Goal: Information Seeking & Learning: Learn about a topic

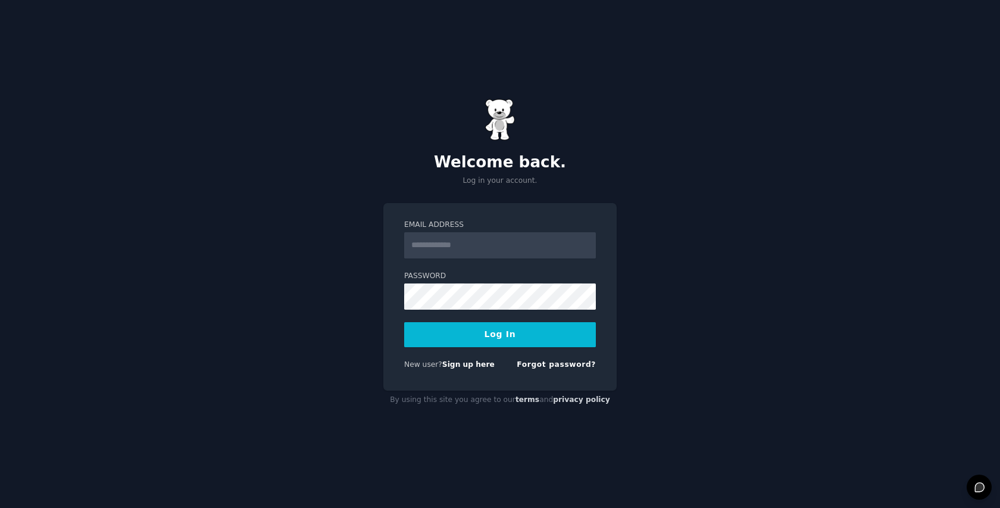
click at [504, 121] on img at bounding box center [500, 120] width 30 height 42
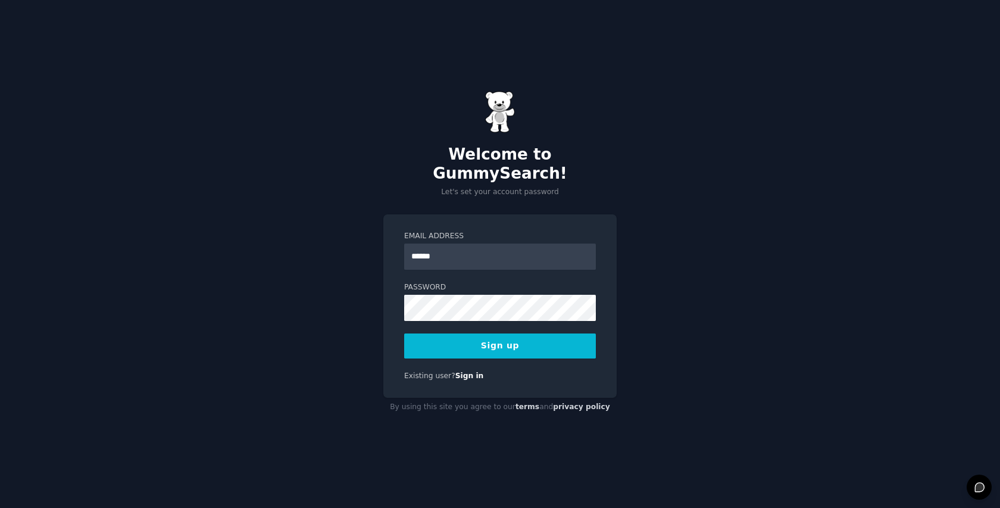
type input "**********"
click at [404, 333] on button "Sign up" at bounding box center [500, 345] width 192 height 25
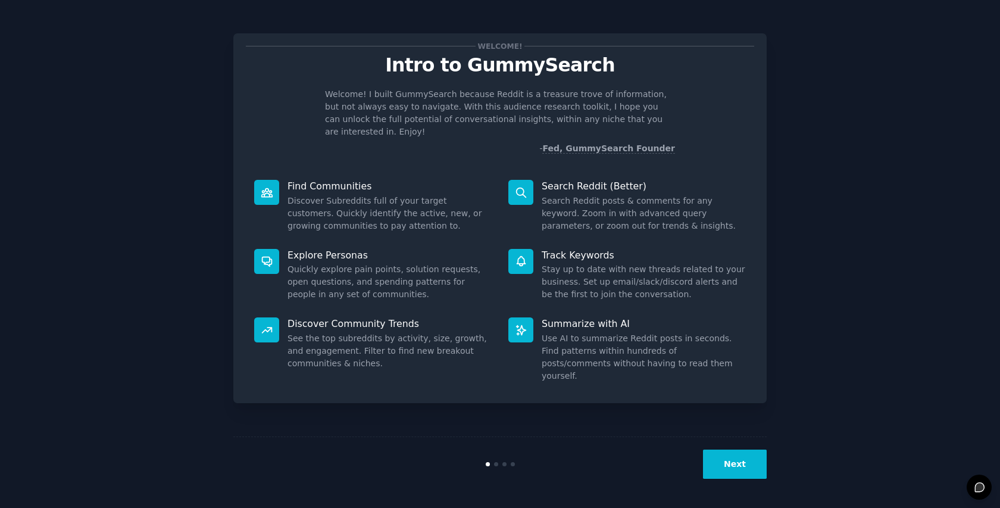
click at [715, 503] on div "Welcome! Intro to GummySearch Welcome! I built GummySearch because Reddit is a …" at bounding box center [500, 254] width 1000 height 508
click at [716, 467] on button "Next" at bounding box center [735, 463] width 64 height 29
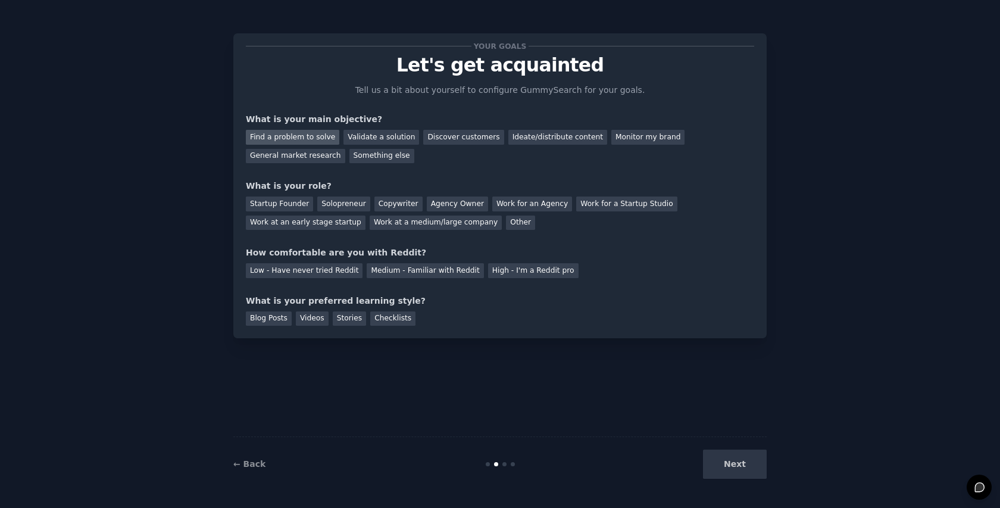
click at [300, 135] on div "Find a problem to solve" at bounding box center [292, 137] width 93 height 15
click at [368, 135] on div "Validate a solution" at bounding box center [381, 137] width 76 height 15
click at [318, 131] on div "Find a problem to solve" at bounding box center [292, 137] width 93 height 15
click at [340, 200] on div "Solopreneur" at bounding box center [343, 203] width 52 height 15
click at [391, 270] on div "Medium - Familiar with Reddit" at bounding box center [424, 270] width 117 height 15
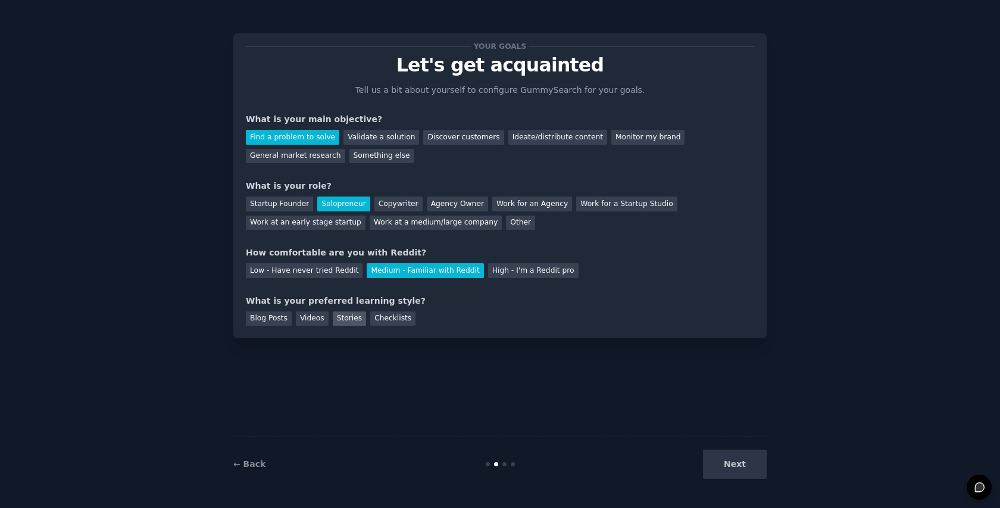
click at [333, 320] on div "Stories" at bounding box center [349, 318] width 33 height 15
click at [750, 460] on button "Next" at bounding box center [735, 463] width 64 height 29
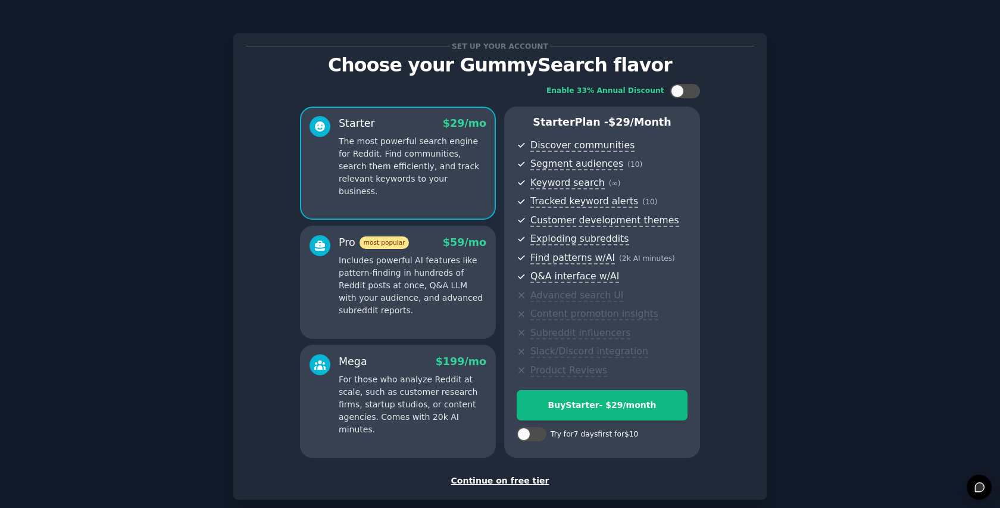
scroll to position [63, 0]
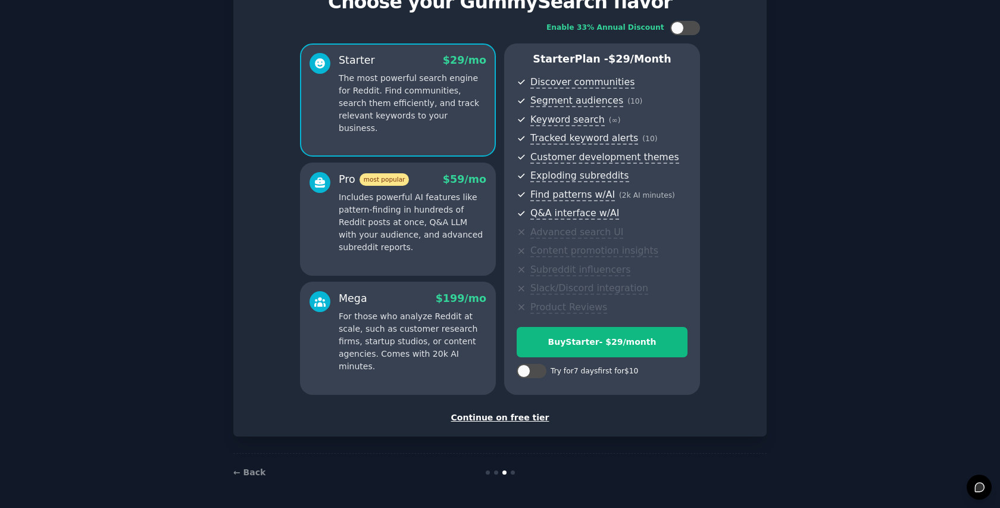
click at [527, 411] on div "Continue on free tier" at bounding box center [500, 417] width 508 height 12
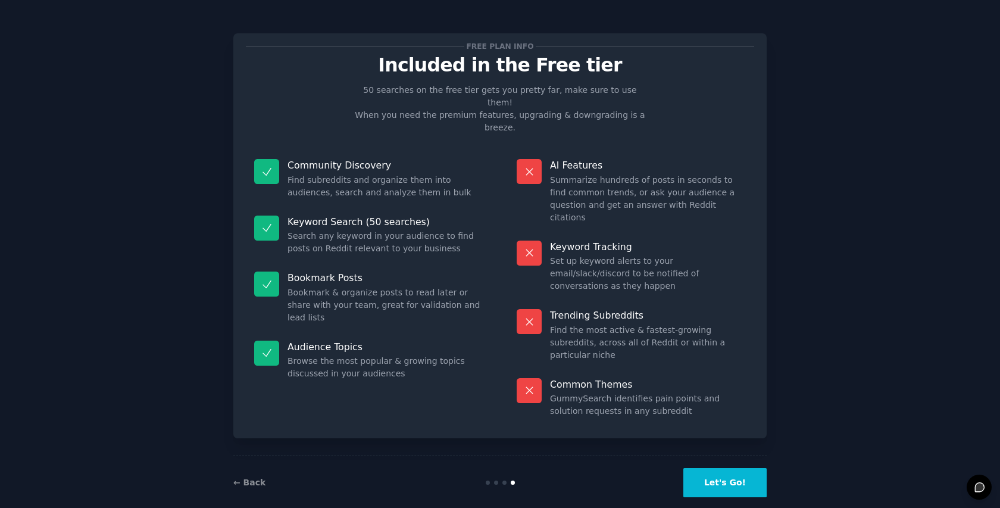
click at [698, 468] on button "Let's Go!" at bounding box center [724, 482] width 83 height 29
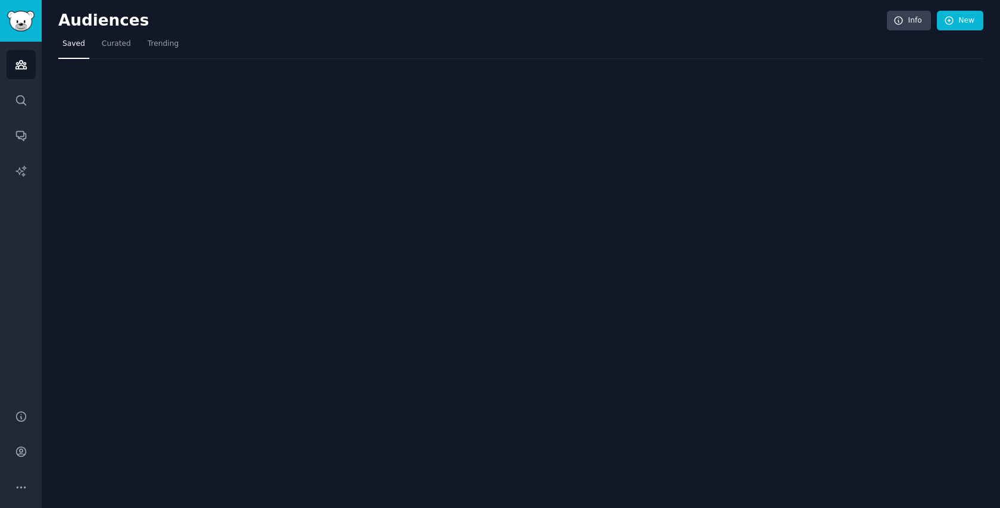
click at [700, 449] on div "Audiences Info New Saved Curated Trending" at bounding box center [521, 254] width 958 height 508
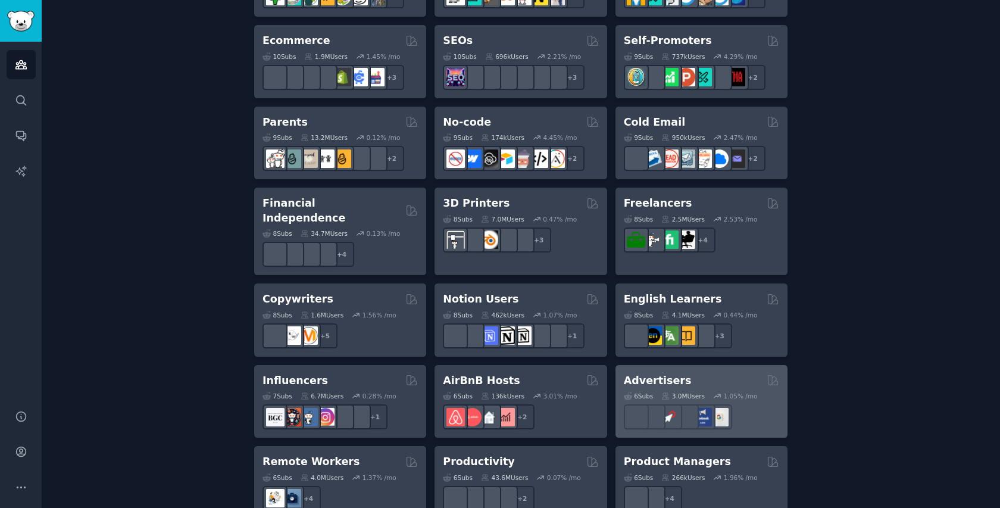
scroll to position [182, 0]
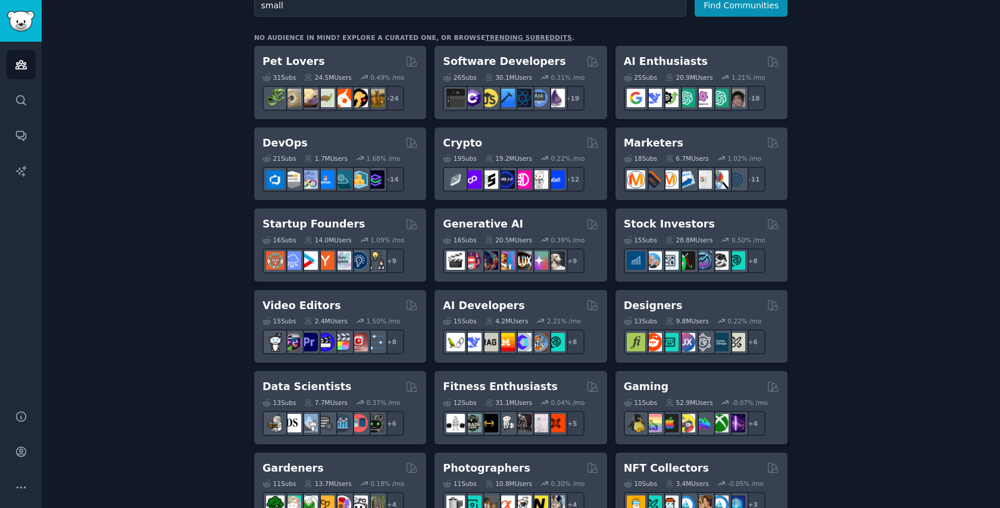
type input "small"
click at [694, 0] on button "Find Communities" at bounding box center [740, 6] width 93 height 22
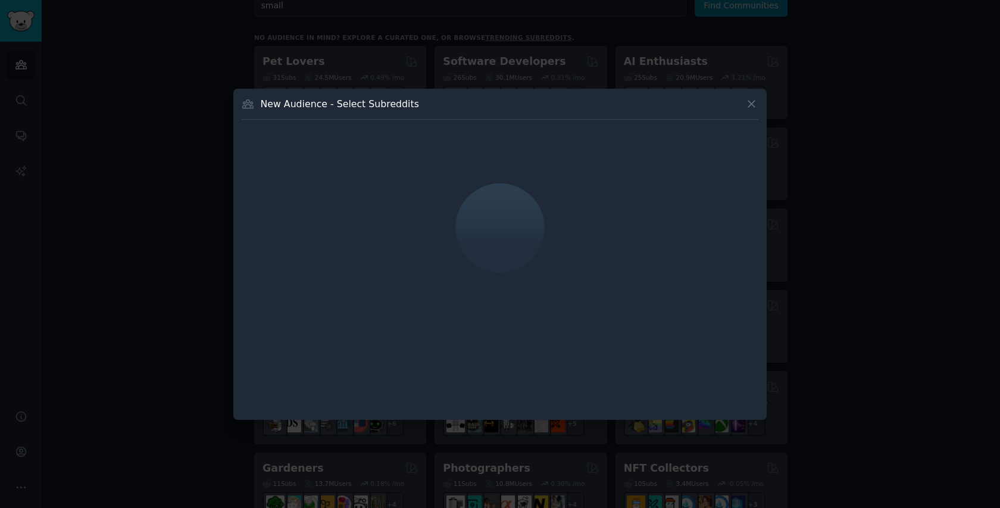
click at [753, 101] on icon at bounding box center [751, 104] width 7 height 7
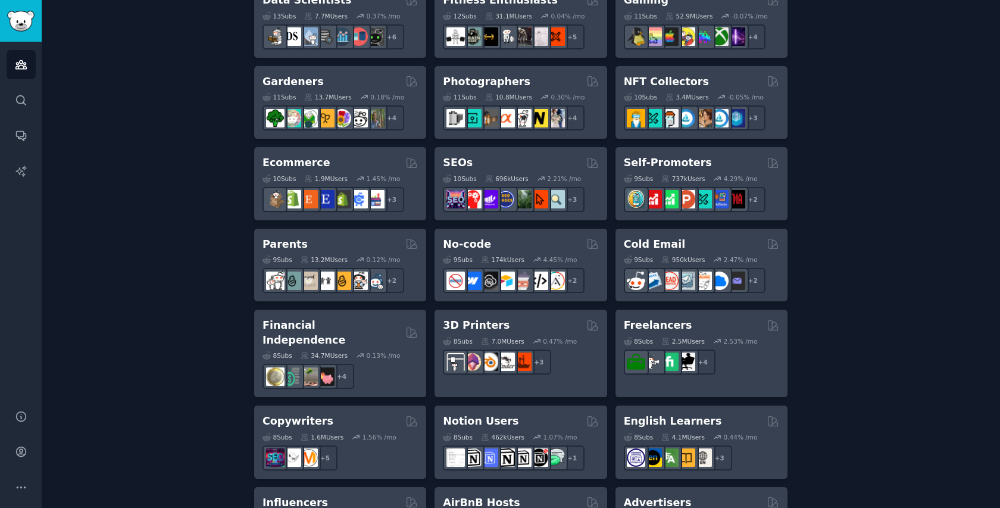
scroll to position [865, 0]
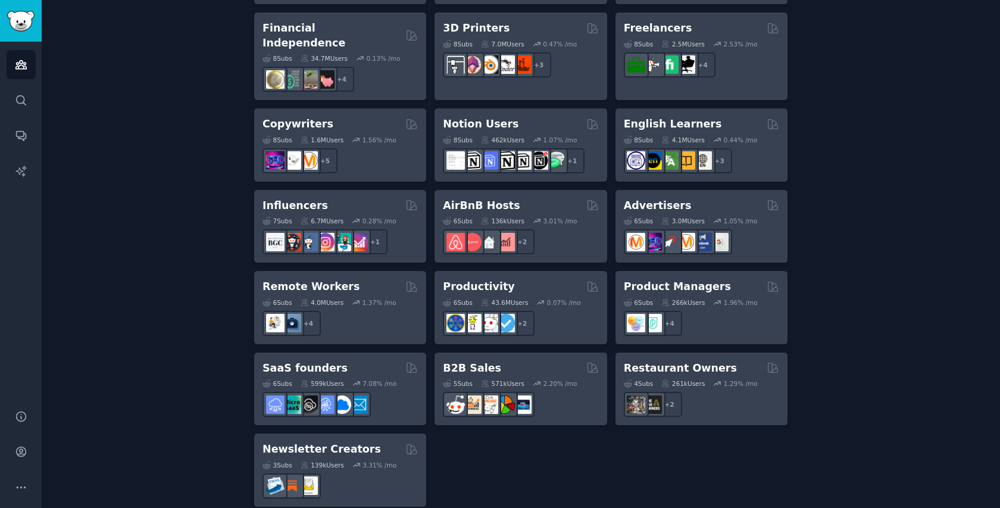
type input "small businesses"
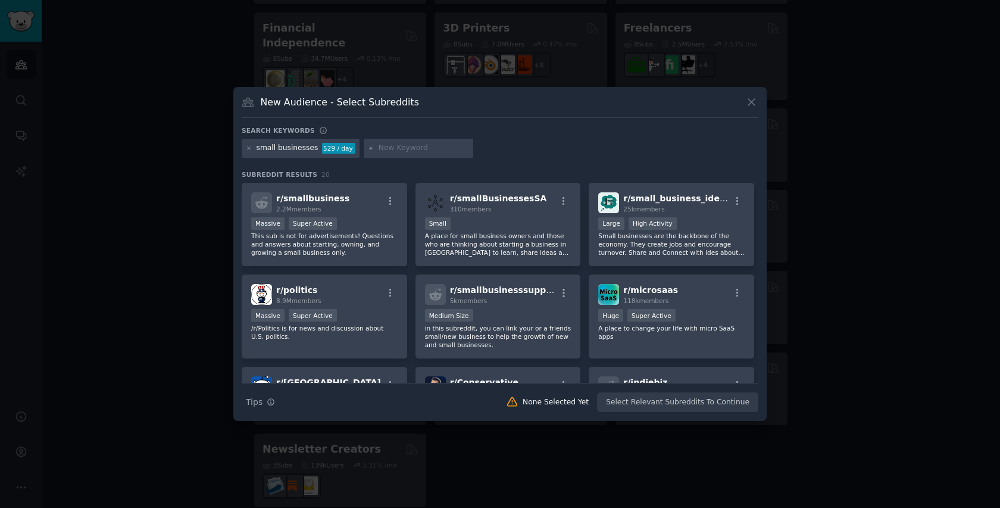
click at [516, 143] on div "small businesses 529 / day" at bounding box center [500, 150] width 516 height 23
click at [340, 198] on div "r/ smallbusiness 2.2M members" at bounding box center [324, 202] width 146 height 21
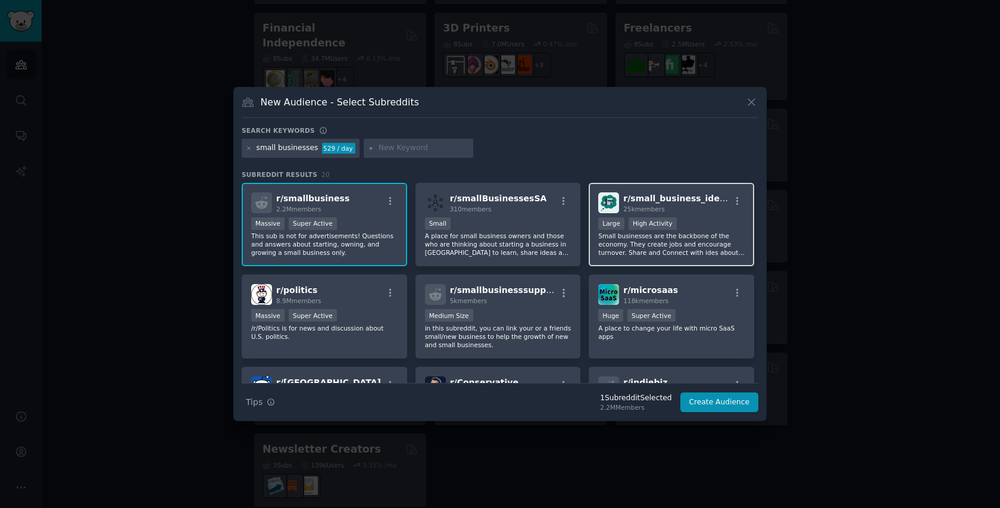
click at [616, 249] on p "Small businesses are the backbone of the economy. They create jobs and encourag…" at bounding box center [671, 243] width 146 height 25
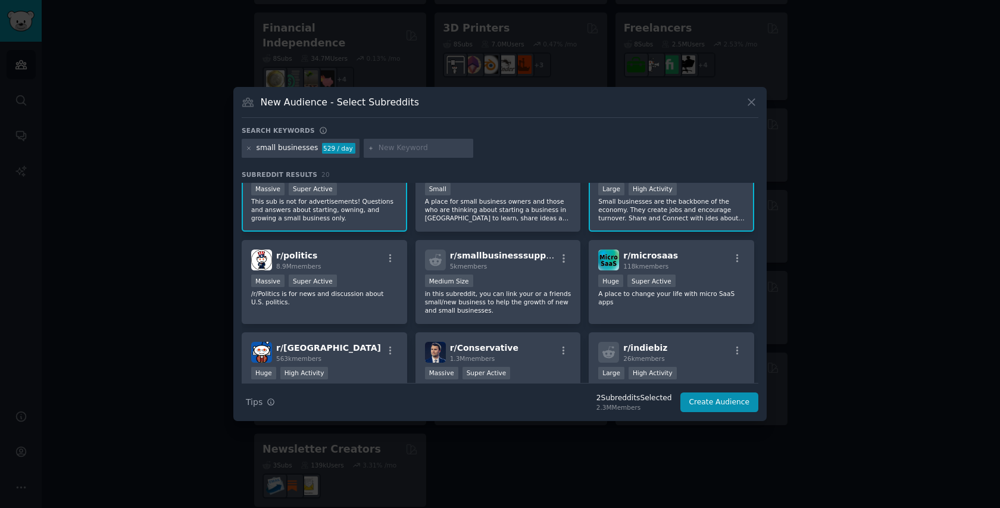
click at [628, 212] on p "Small businesses are the backbone of the economy. They create jobs and encourag…" at bounding box center [671, 209] width 146 height 25
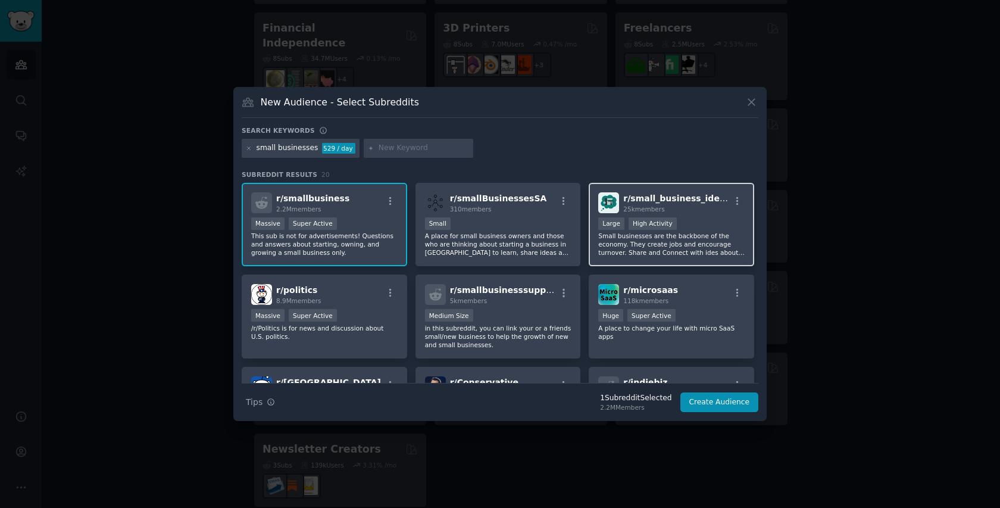
click at [634, 193] on span "r/ small_business_ideas" at bounding box center [676, 198] width 106 height 10
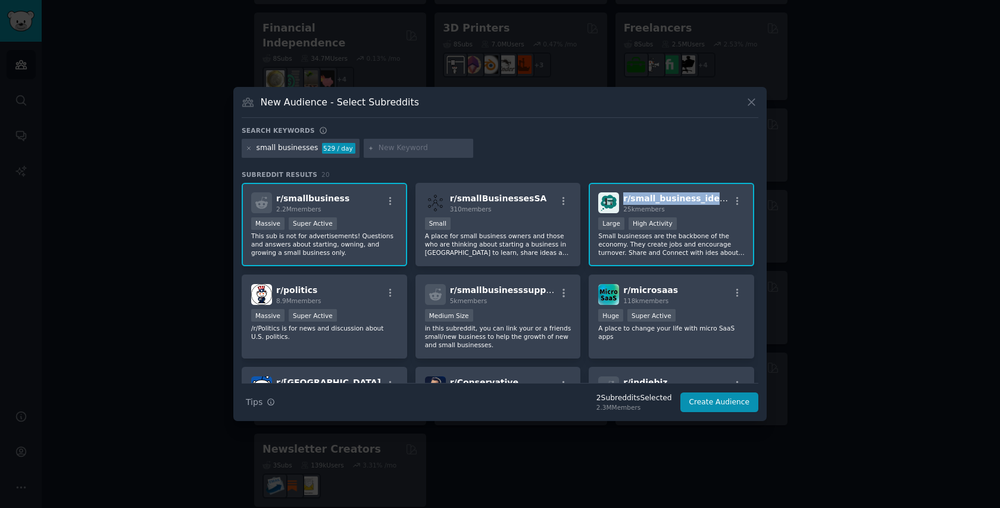
copy span "r/ small_business_ideas"
click at [662, 206] on div "25k members" at bounding box center [676, 209] width 106 height 8
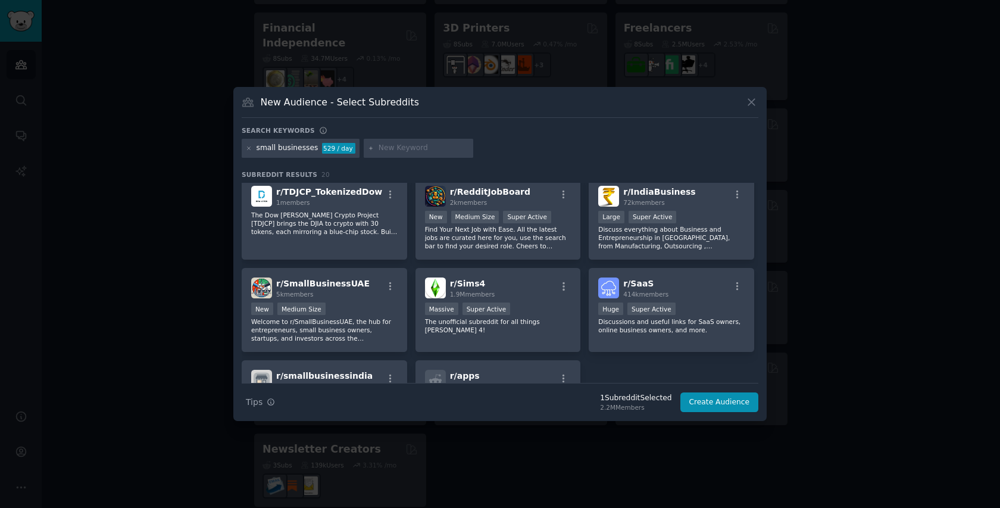
scroll to position [477, 0]
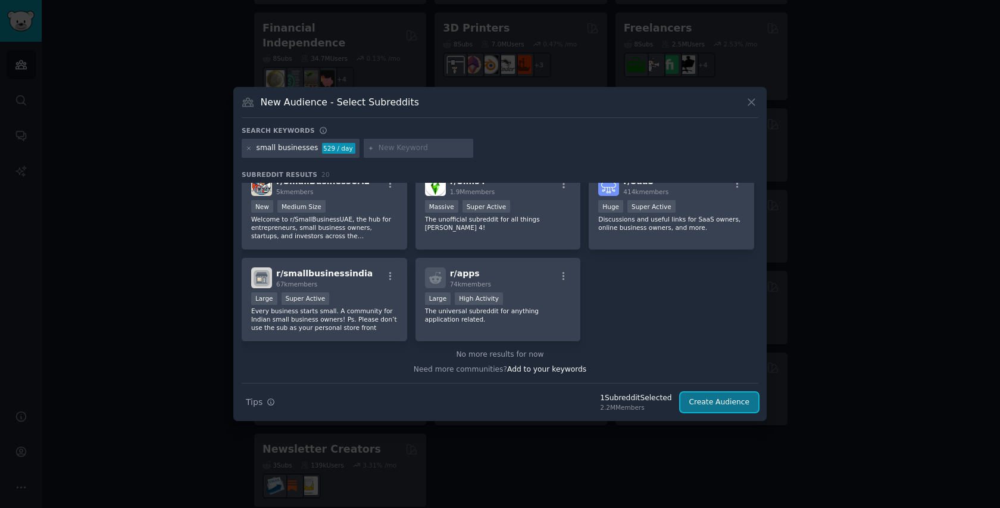
click at [715, 396] on button "Create Audience" at bounding box center [719, 402] width 79 height 20
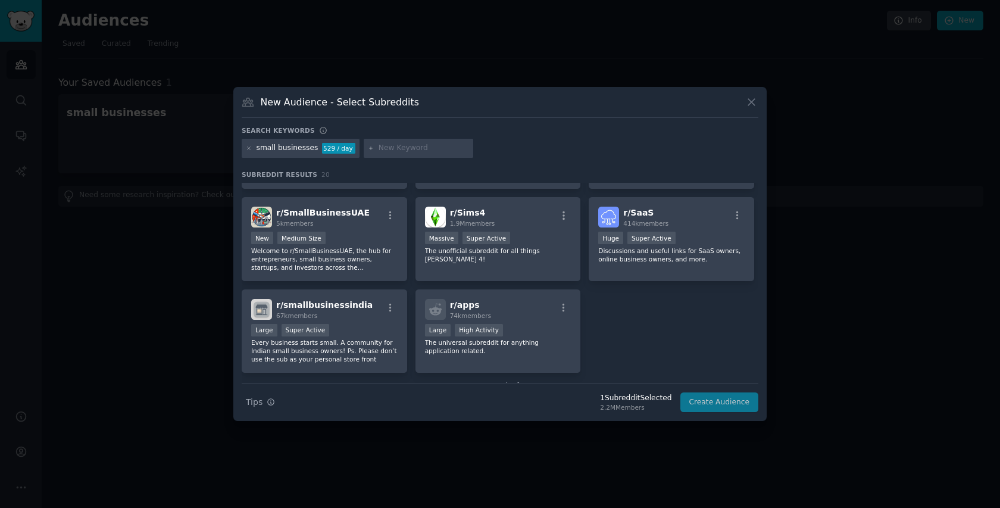
scroll to position [446, 0]
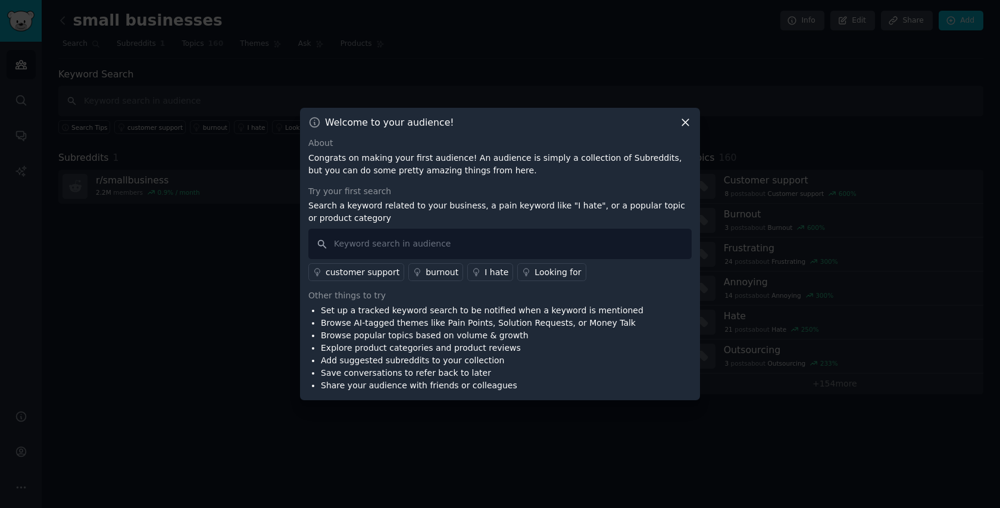
click at [776, 343] on div at bounding box center [500, 254] width 1000 height 508
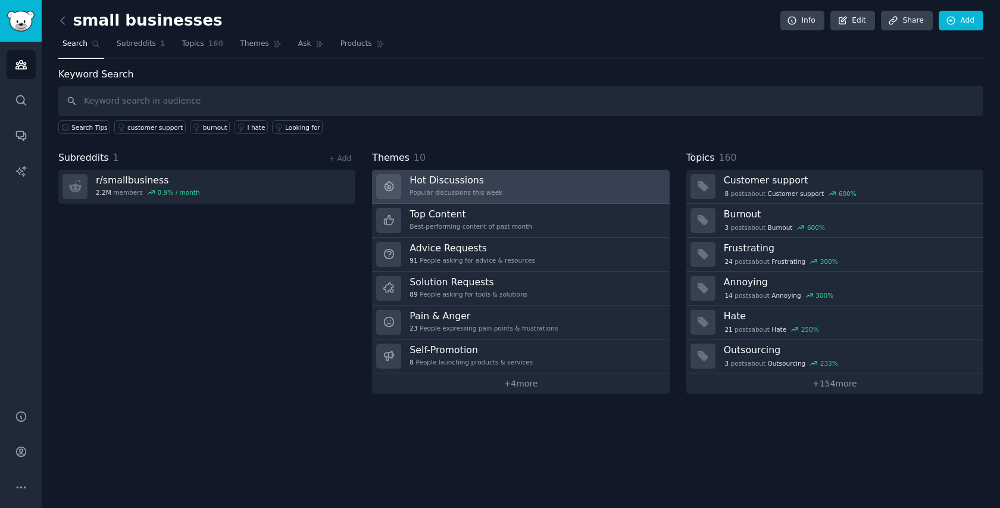
click at [460, 185] on h3 "Hot Discussions" at bounding box center [455, 180] width 93 height 12
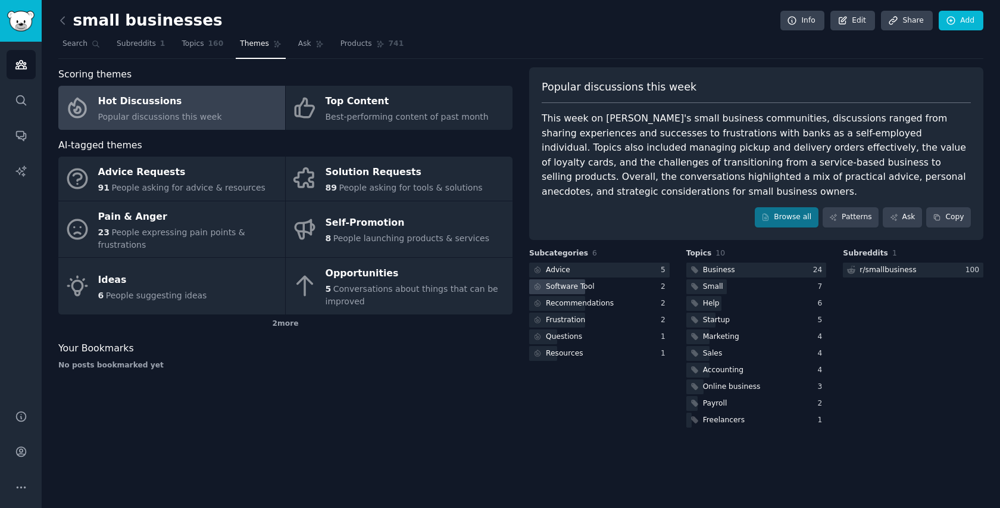
click at [613, 286] on div "Software Tool" at bounding box center [599, 286] width 140 height 15
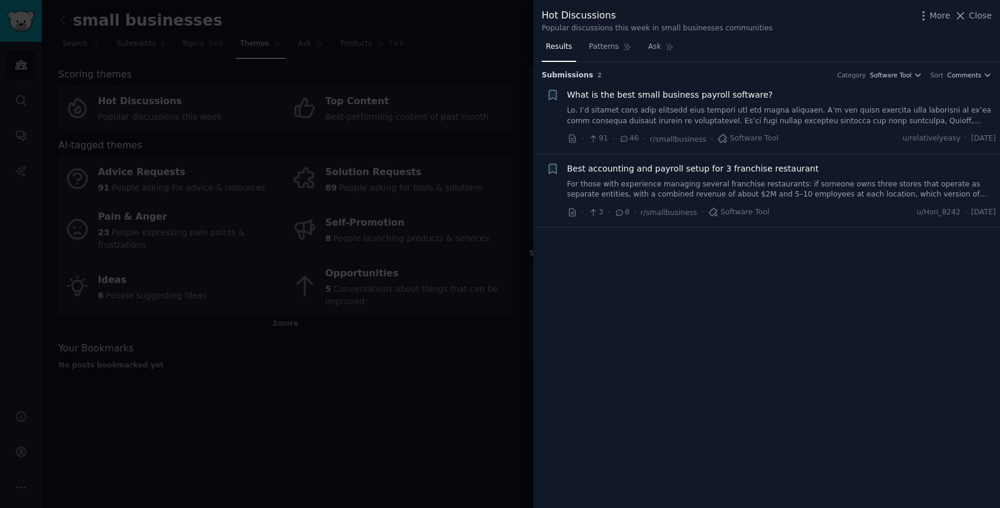
click at [402, 154] on div at bounding box center [500, 254] width 1000 height 508
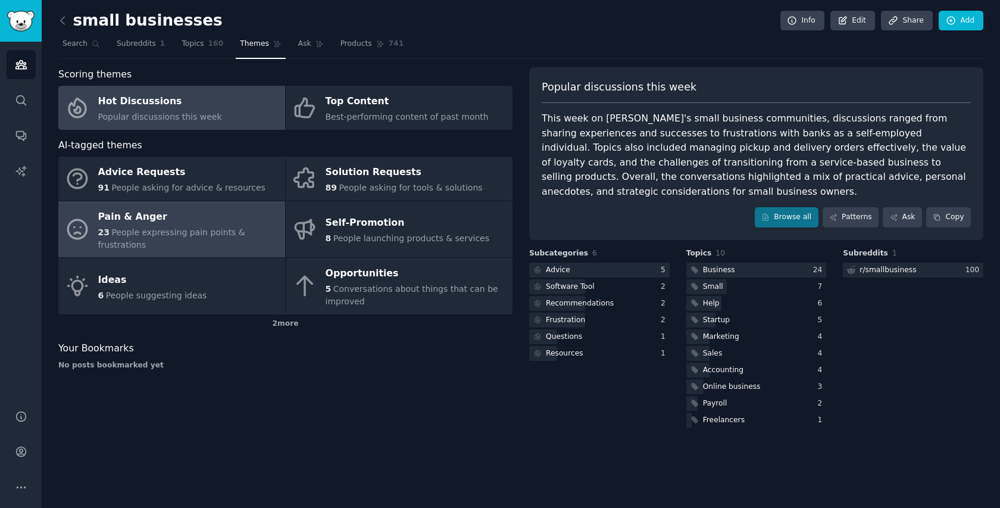
click at [139, 207] on div "Pain & Anger" at bounding box center [188, 216] width 181 height 19
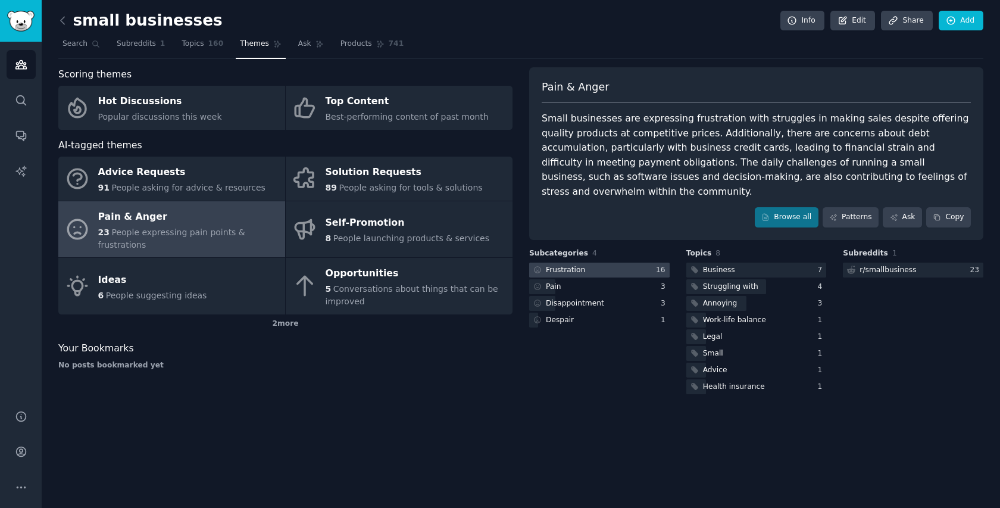
click at [587, 262] on div at bounding box center [599, 269] width 140 height 15
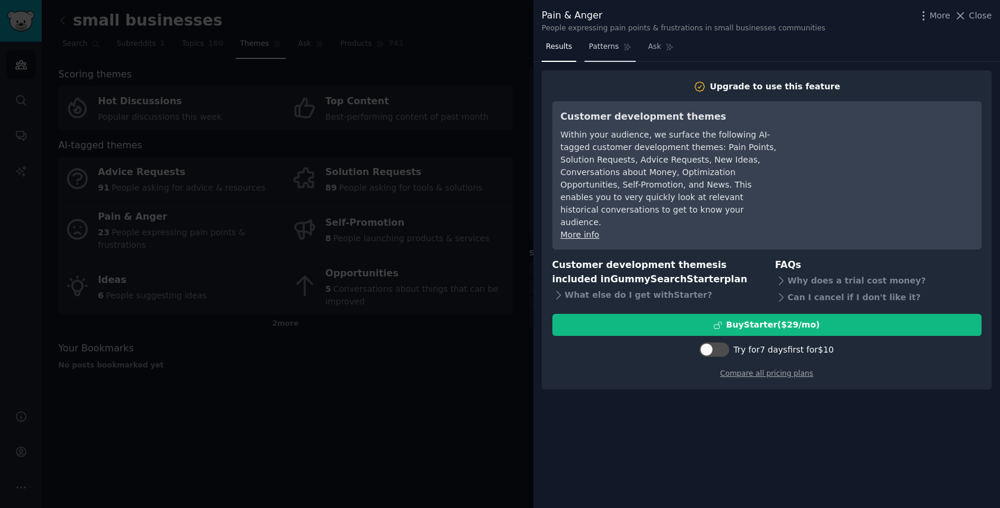
click at [606, 46] on span "Patterns" at bounding box center [603, 47] width 30 height 11
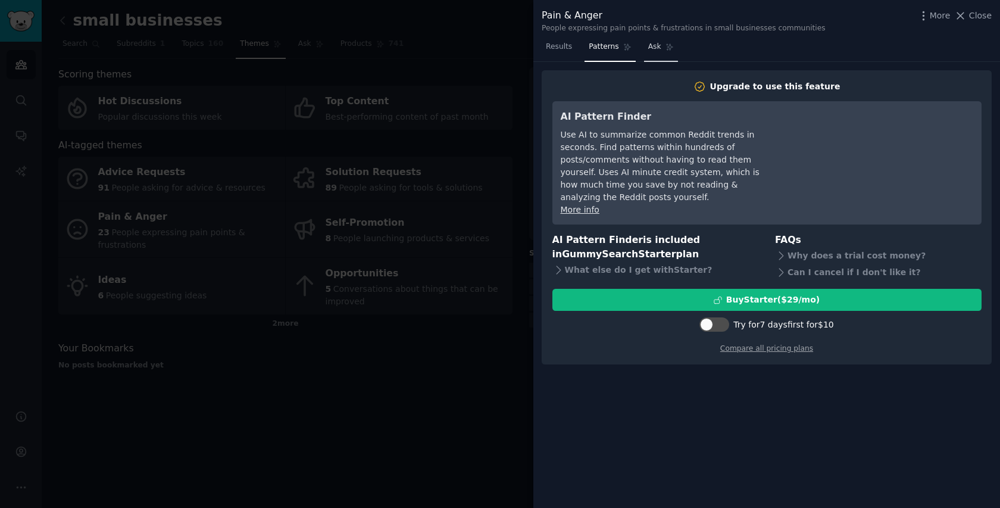
click at [661, 46] on link "Ask" at bounding box center [661, 49] width 34 height 24
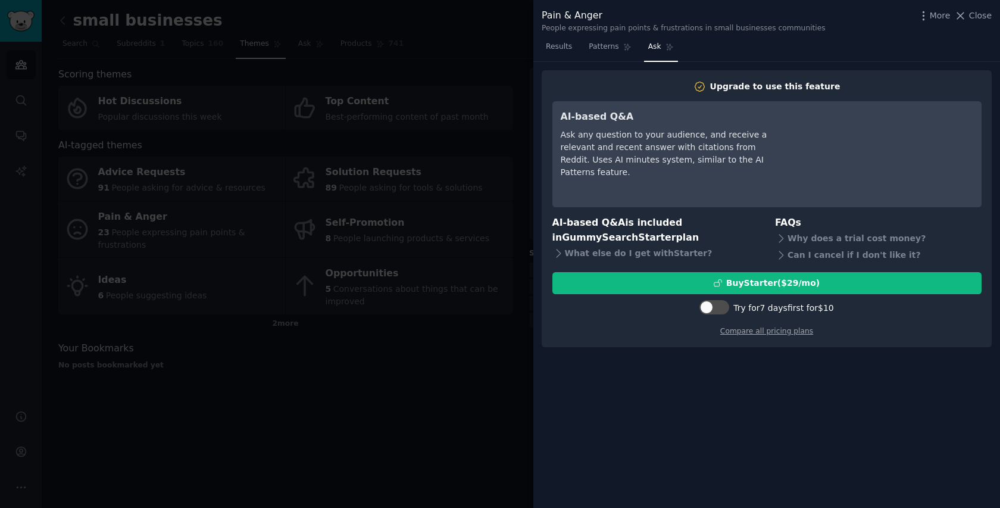
click at [521, 95] on div at bounding box center [500, 254] width 1000 height 508
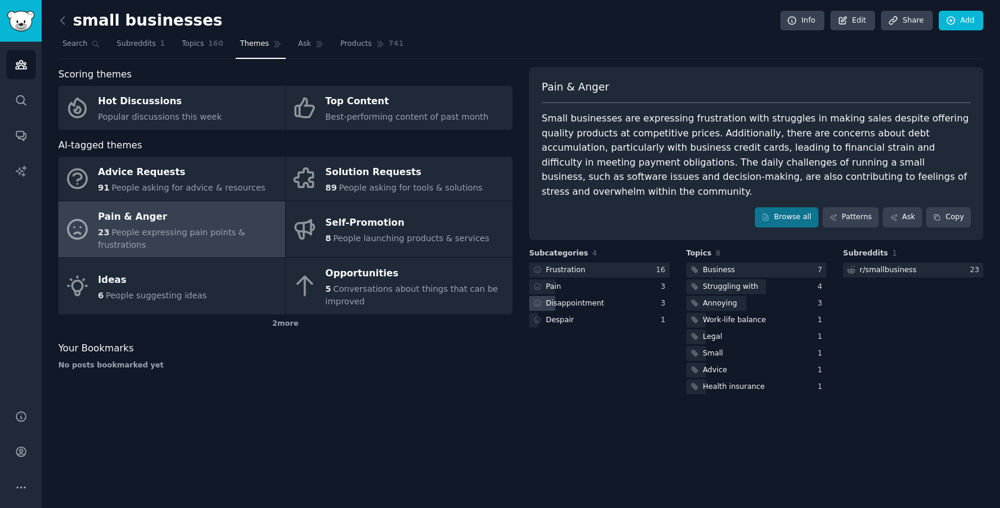
click at [604, 296] on div "Disappointment" at bounding box center [599, 303] width 140 height 15
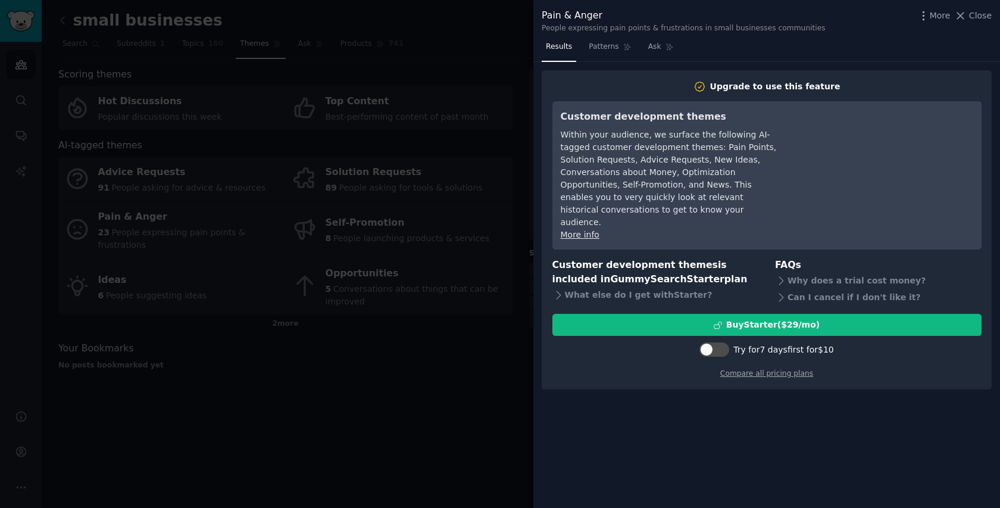
click at [421, 253] on div at bounding box center [500, 254] width 1000 height 508
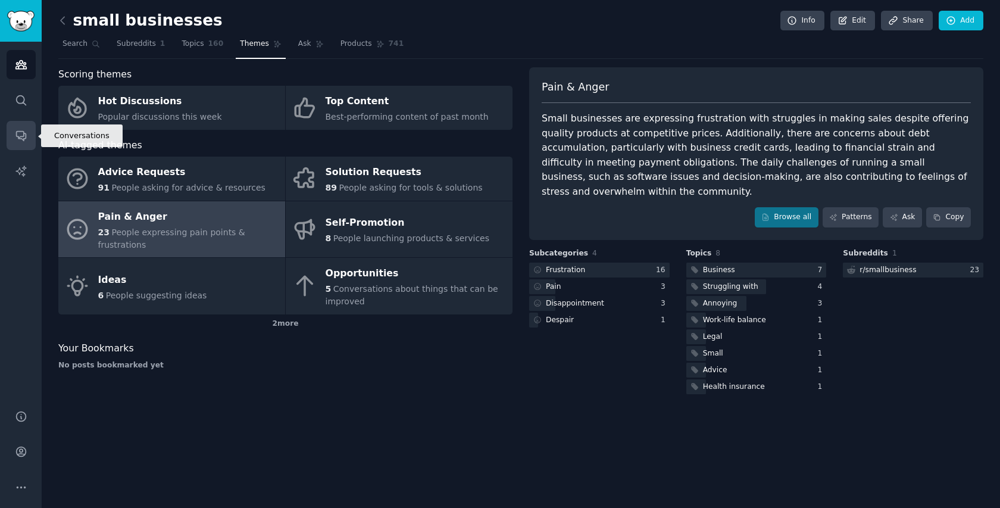
click at [14, 126] on link "Conversations" at bounding box center [21, 135] width 29 height 29
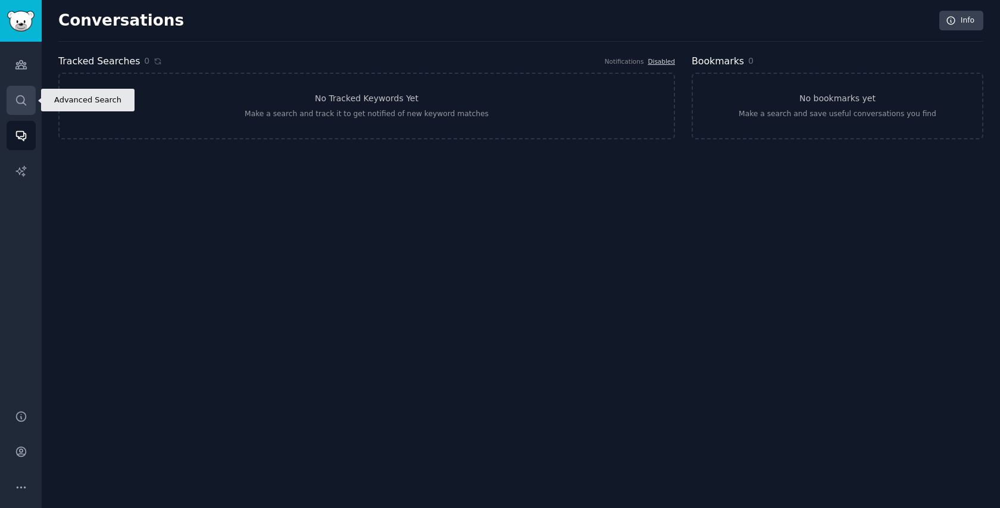
click at [22, 104] on icon "Sidebar" at bounding box center [21, 100] width 12 height 12
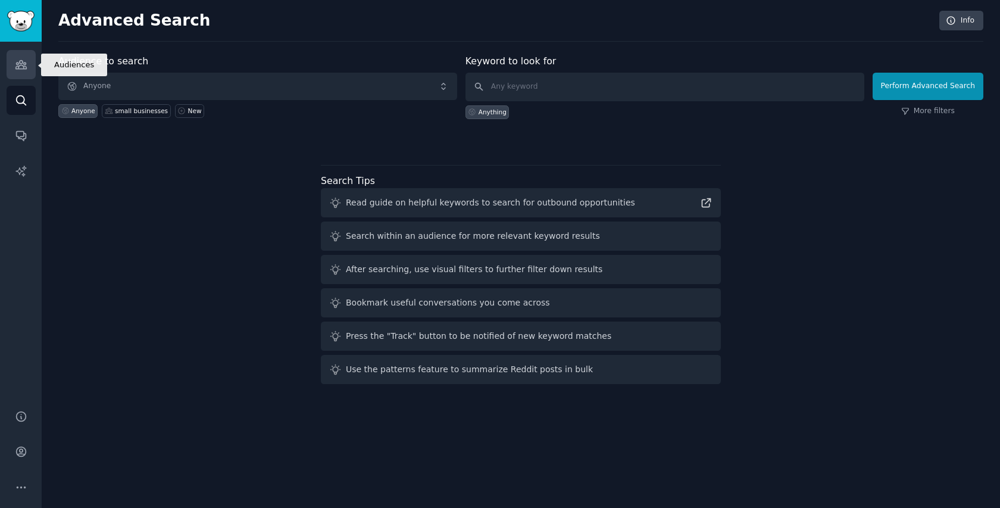
click at [18, 65] on icon "Sidebar" at bounding box center [21, 64] width 12 height 12
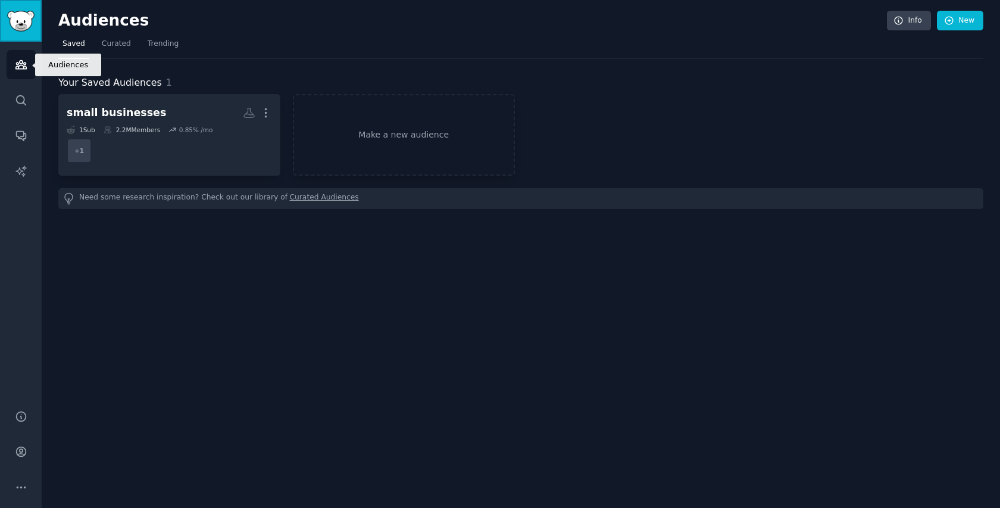
click at [18, 19] on img "Sidebar" at bounding box center [20, 21] width 27 height 21
click at [117, 43] on span "Curated" at bounding box center [116, 44] width 29 height 11
